Goal: Register for event/course

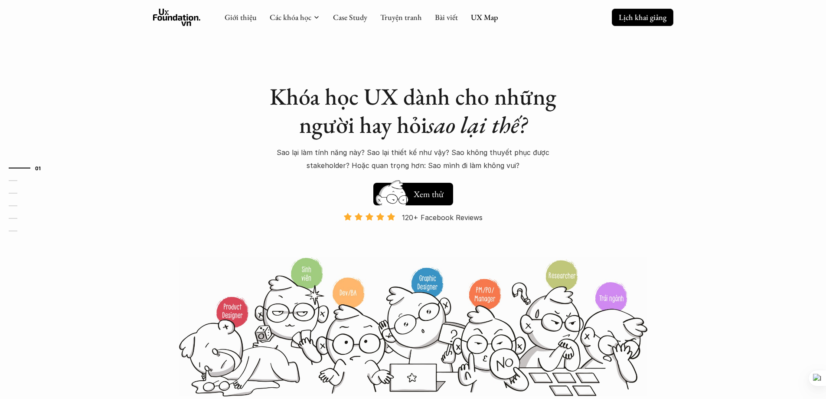
click at [632, 21] on p "Lịch khai giảng" at bounding box center [643, 17] width 48 height 10
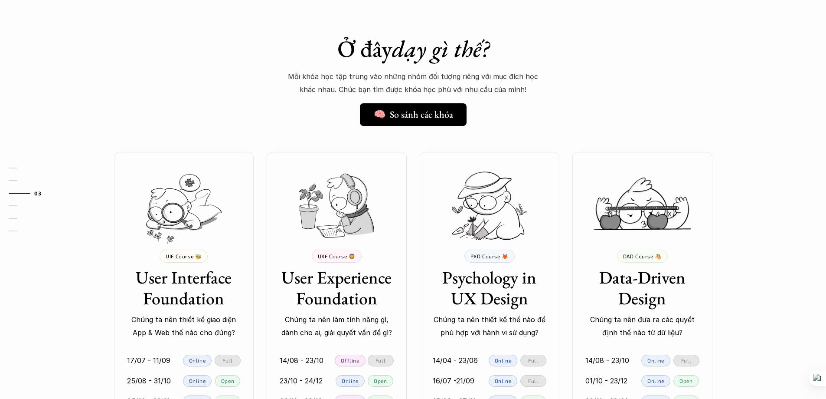
scroll to position [933, 0]
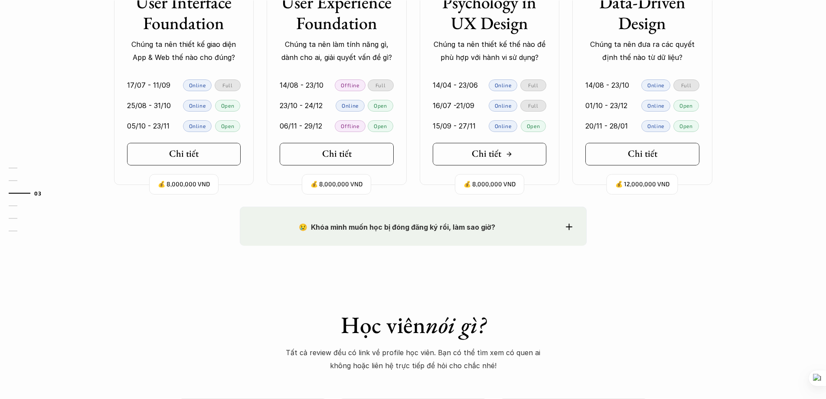
click at [505, 160] on link "Chi tiết" at bounding box center [490, 154] width 114 height 23
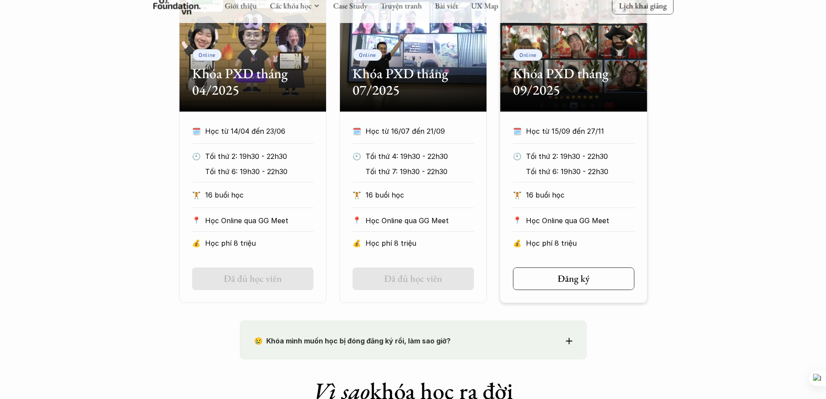
scroll to position [549, 0]
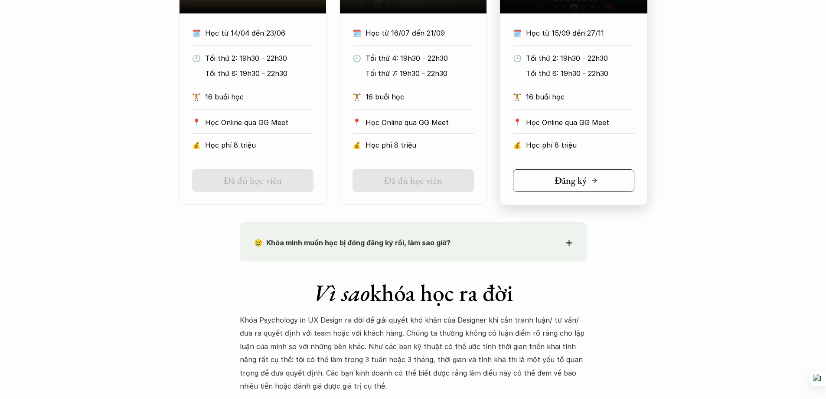
click at [551, 180] on link "Đăng ký" at bounding box center [573, 180] width 121 height 23
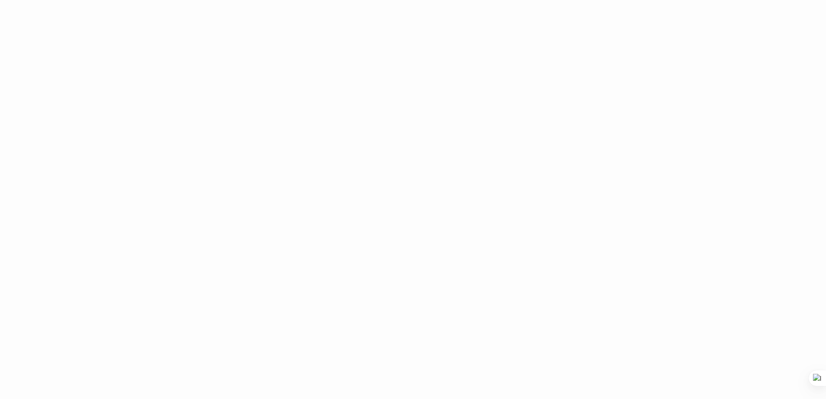
scroll to position [1374, 0]
